Goal: Navigation & Orientation: Understand site structure

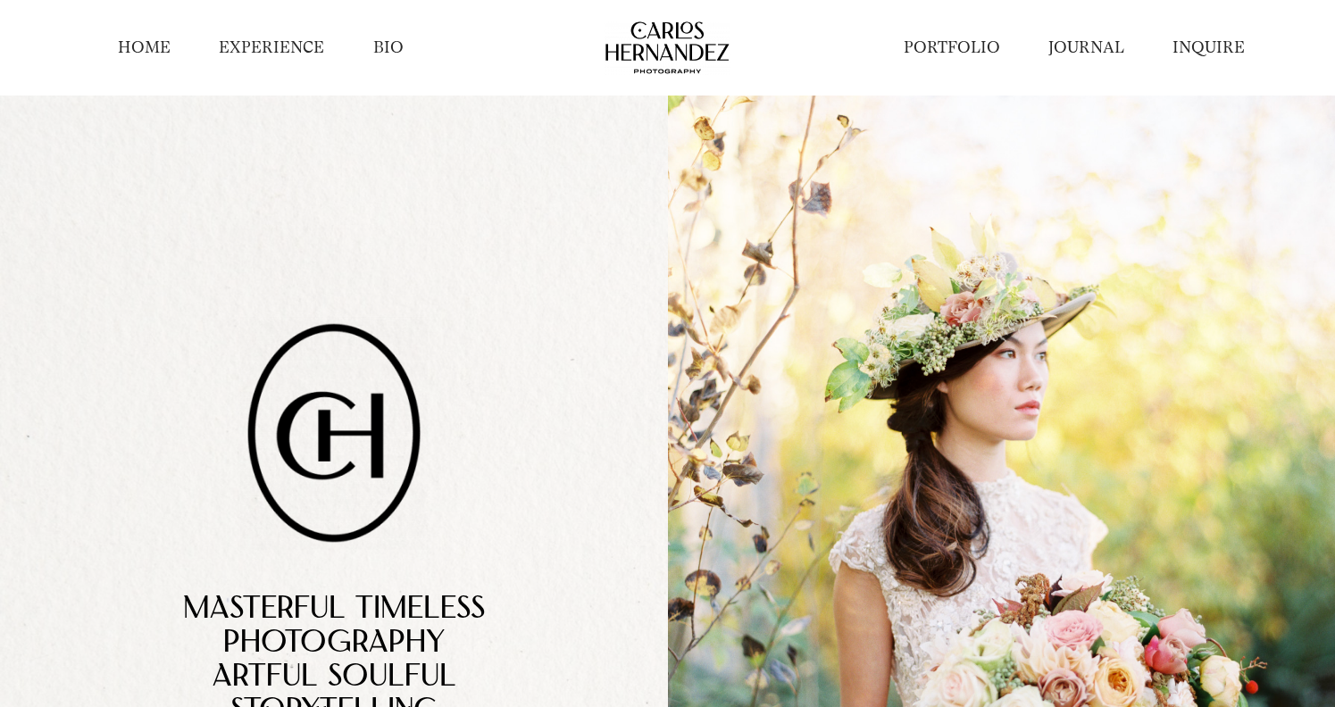
click at [383, 49] on link "BIO" at bounding box center [388, 48] width 30 height 22
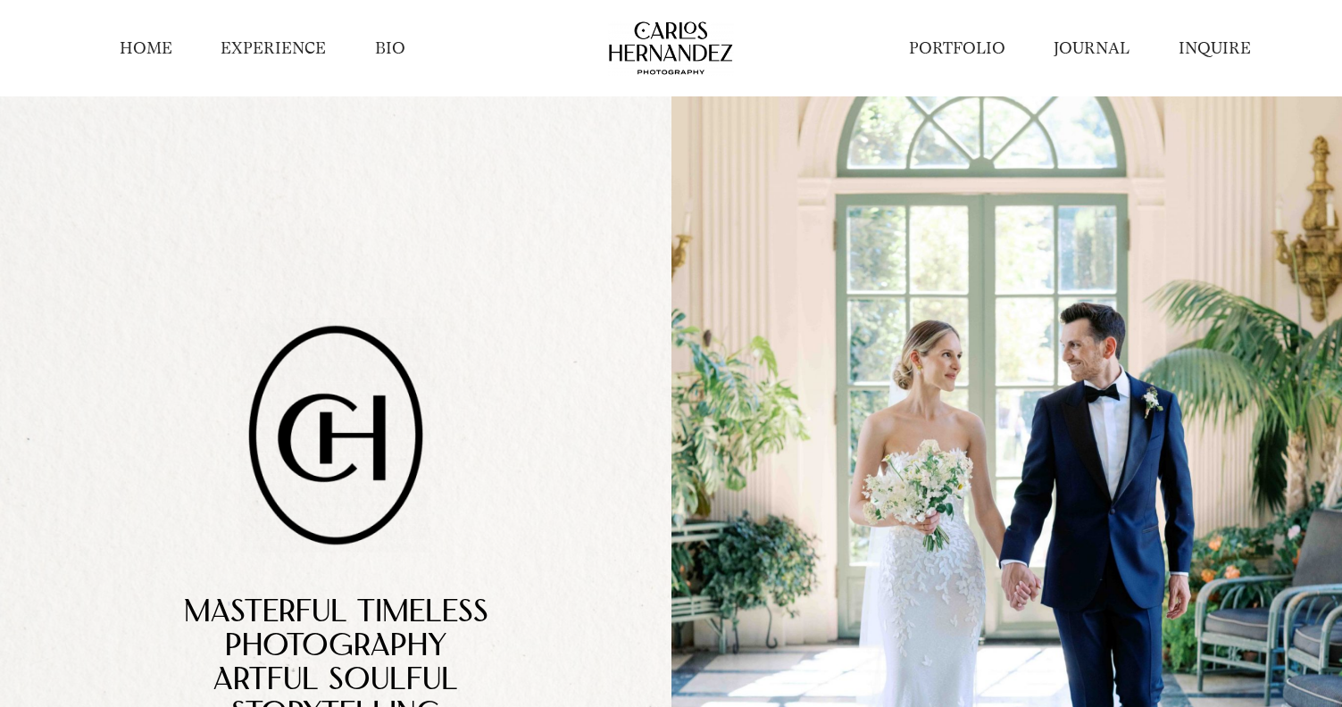
click at [269, 50] on link "EXPERIENCE" at bounding box center [273, 49] width 105 height 22
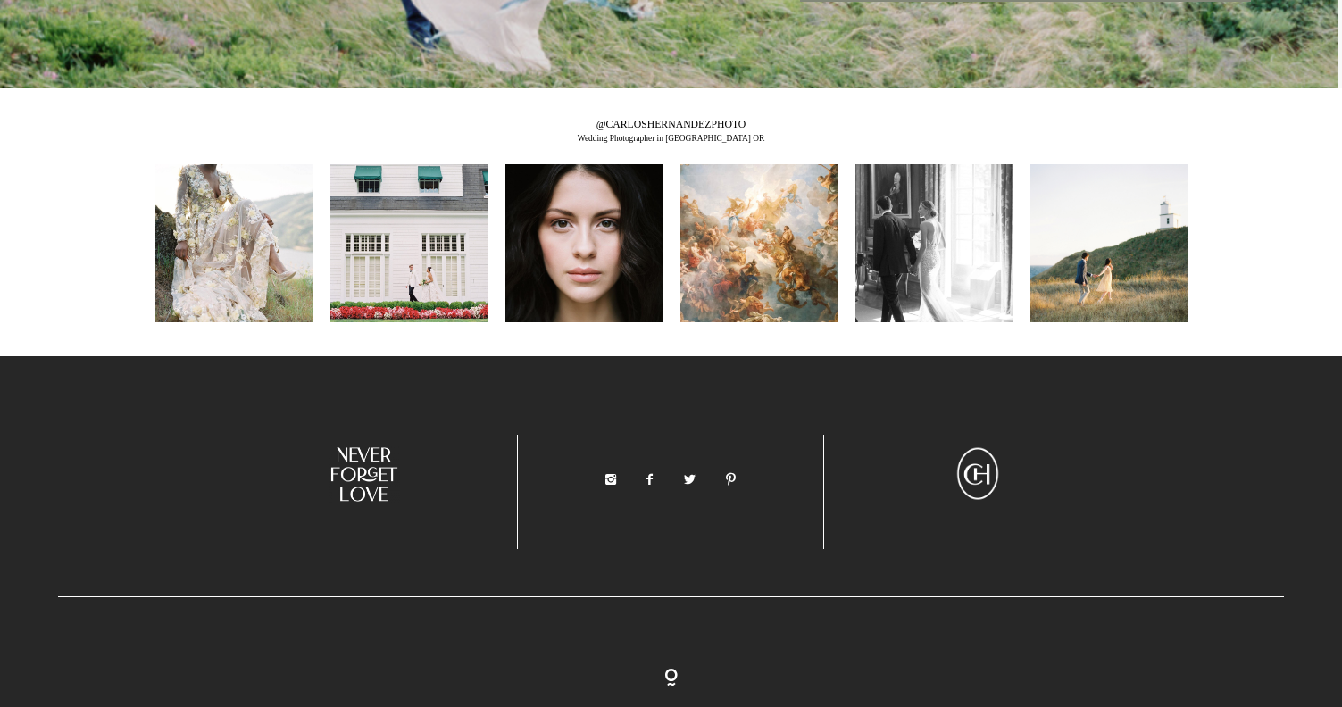
scroll to position [7462, 0]
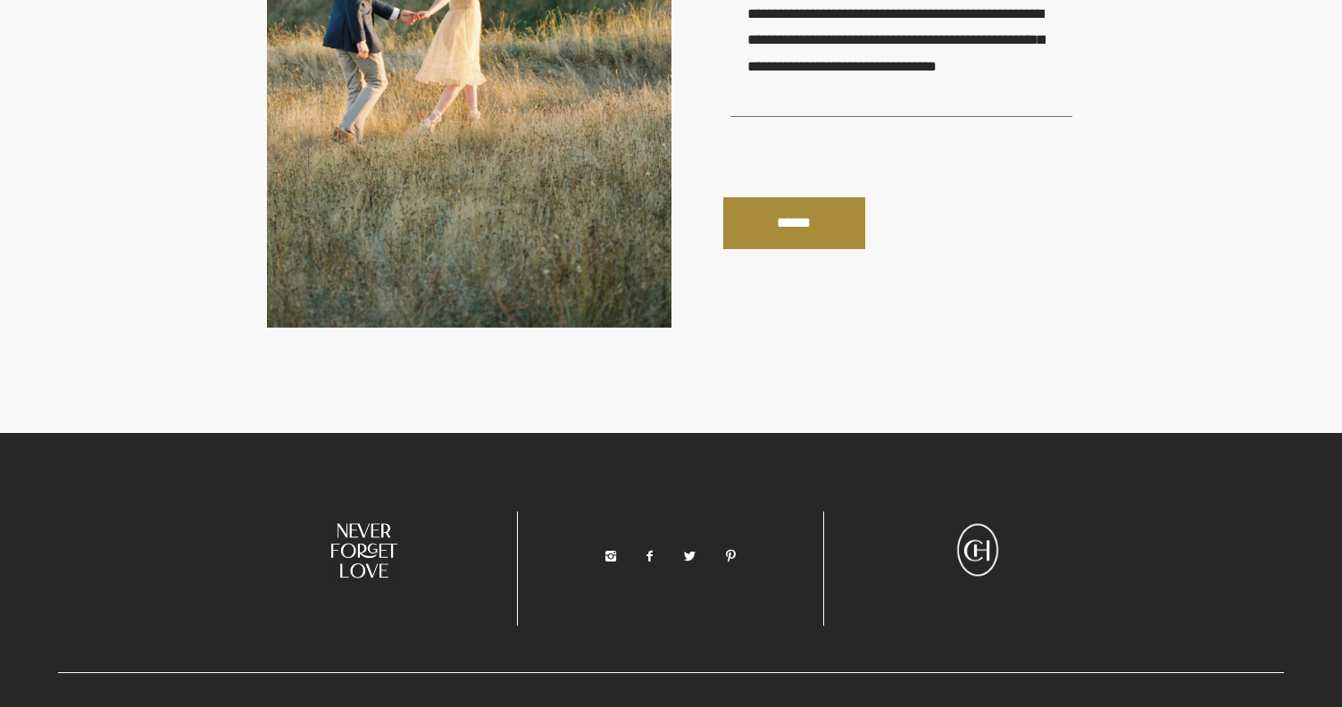
scroll to position [3818, 0]
